Goal: Transaction & Acquisition: Purchase product/service

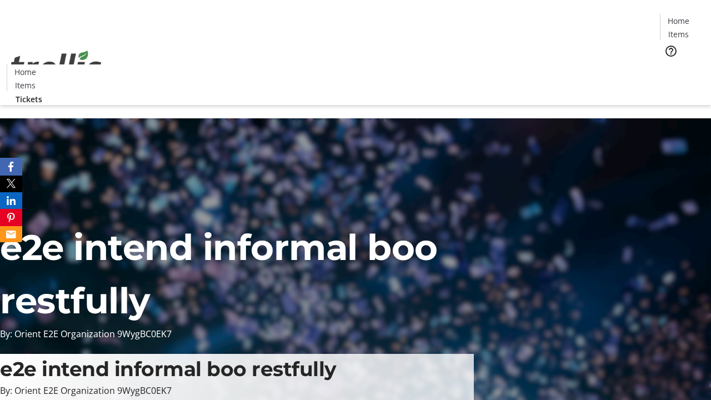
click at [669, 64] on span "Tickets" at bounding box center [682, 70] width 27 height 12
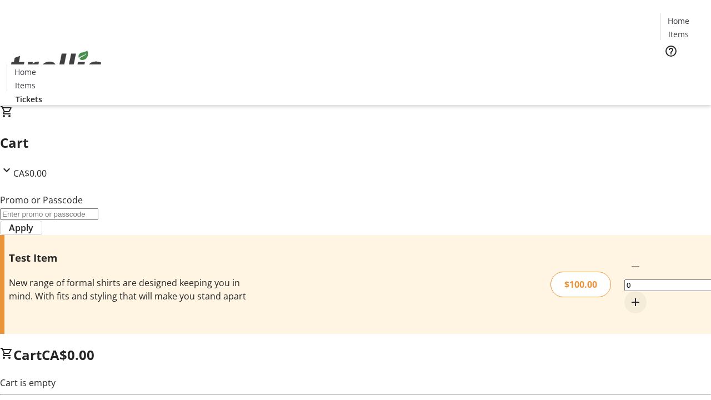
click at [629, 295] on mat-icon "Increment by one" at bounding box center [635, 301] width 13 height 13
type input "1"
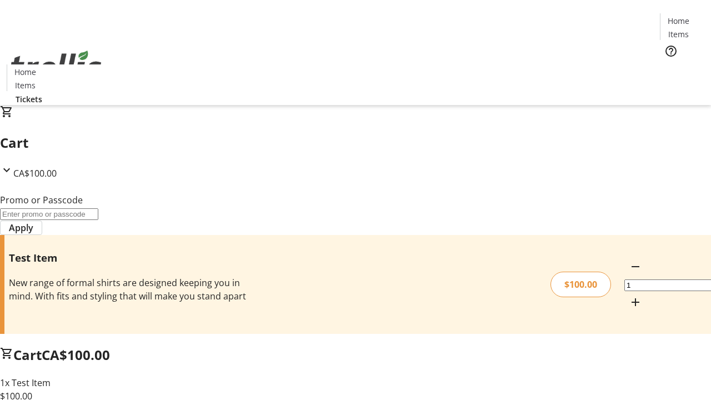
type input "PERCENT"
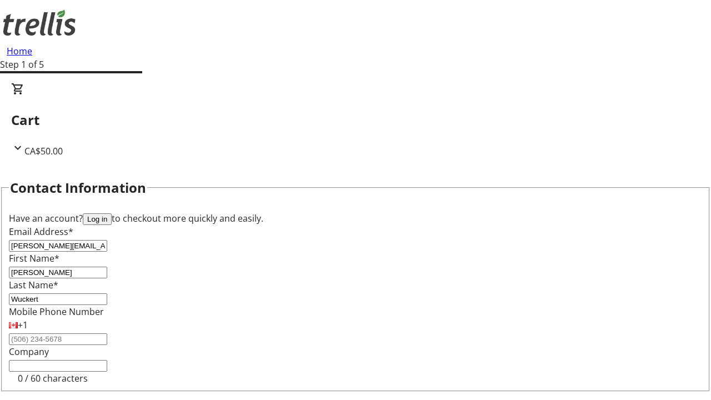
type input "Wuckert"
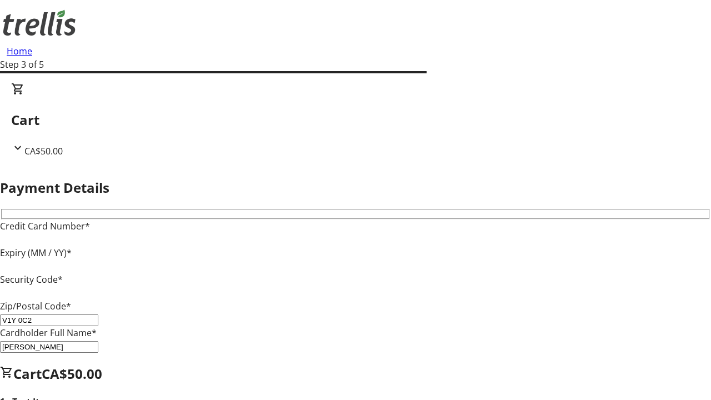
type input "V1Y 0C2"
